Goal: Information Seeking & Learning: Learn about a topic

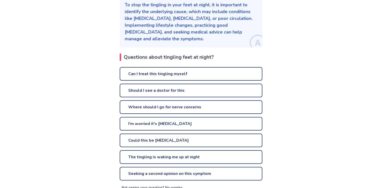
scroll to position [91, 0]
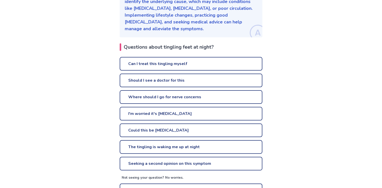
click at [174, 130] on link "Could this be [MEDICAL_DATA]" at bounding box center [191, 131] width 143 height 14
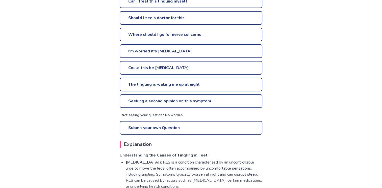
scroll to position [126, 0]
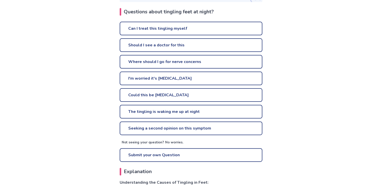
click at [168, 27] on link "Can I treat this tingling myself" at bounding box center [191, 29] width 143 height 14
click at [169, 62] on link "Where should I go for nerve concerns" at bounding box center [191, 62] width 143 height 14
click at [163, 110] on link "The tingling is waking me up at night" at bounding box center [191, 112] width 143 height 14
